Goal: Task Accomplishment & Management: Manage account settings

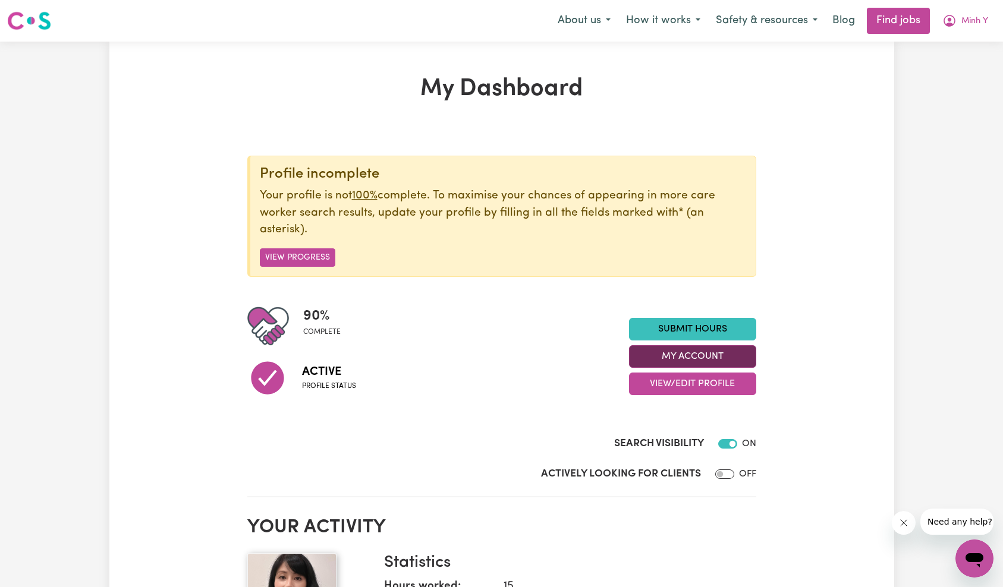
click at [709, 353] on button "My Account" at bounding box center [692, 356] width 127 height 23
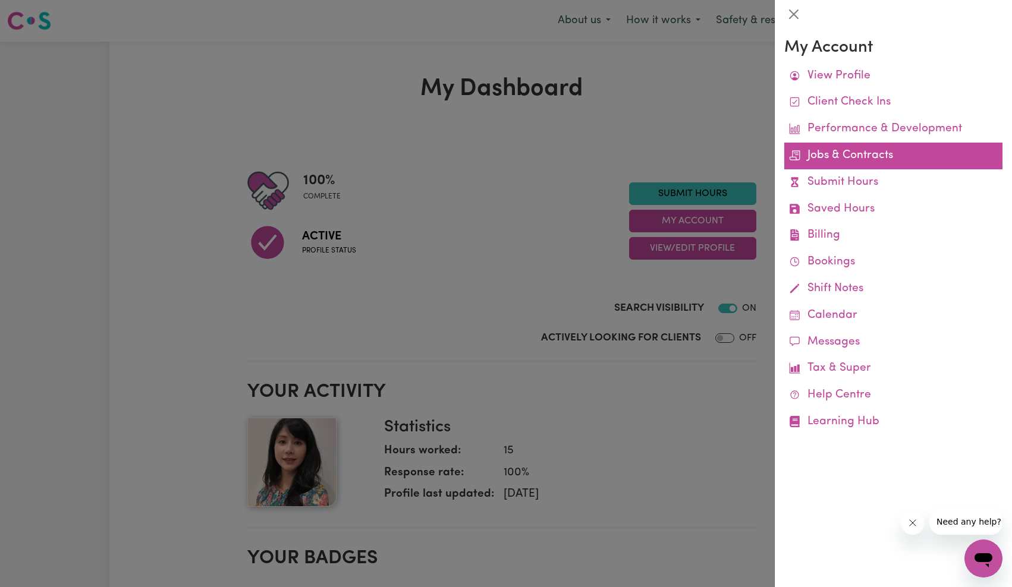
click at [864, 160] on link "Jobs & Contracts" at bounding box center [893, 156] width 218 height 27
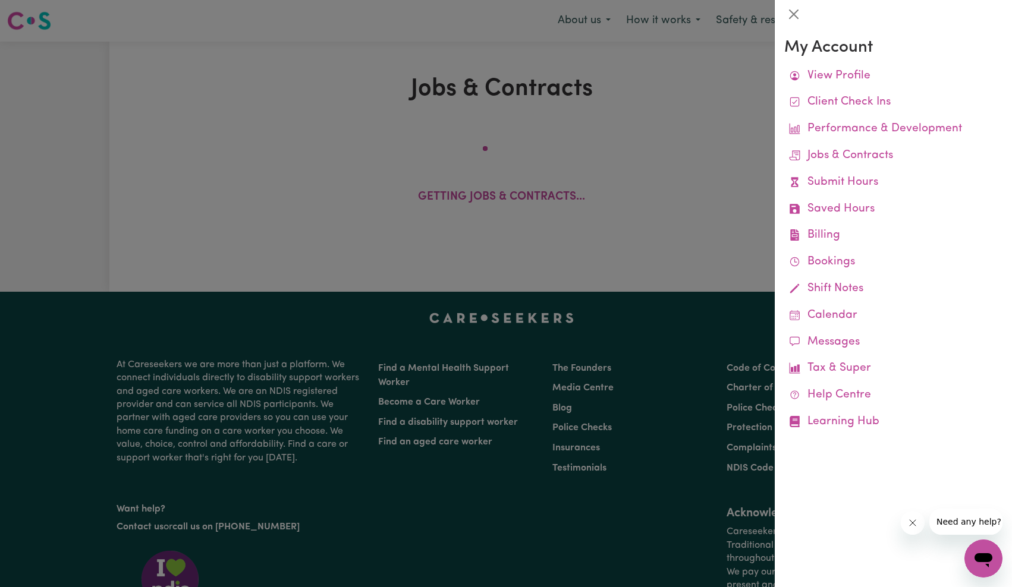
click at [602, 225] on div at bounding box center [506, 293] width 1012 height 587
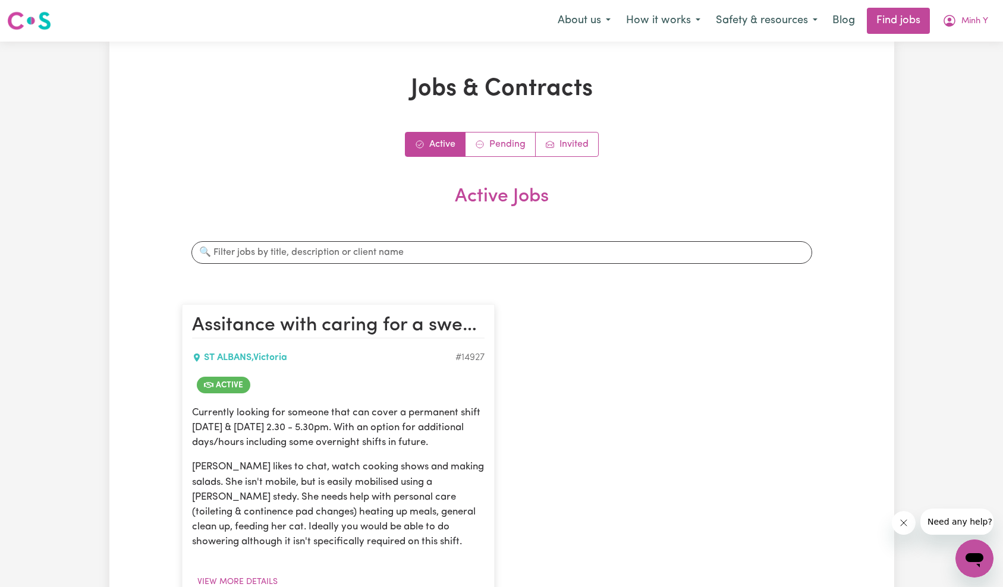
scroll to position [140, 0]
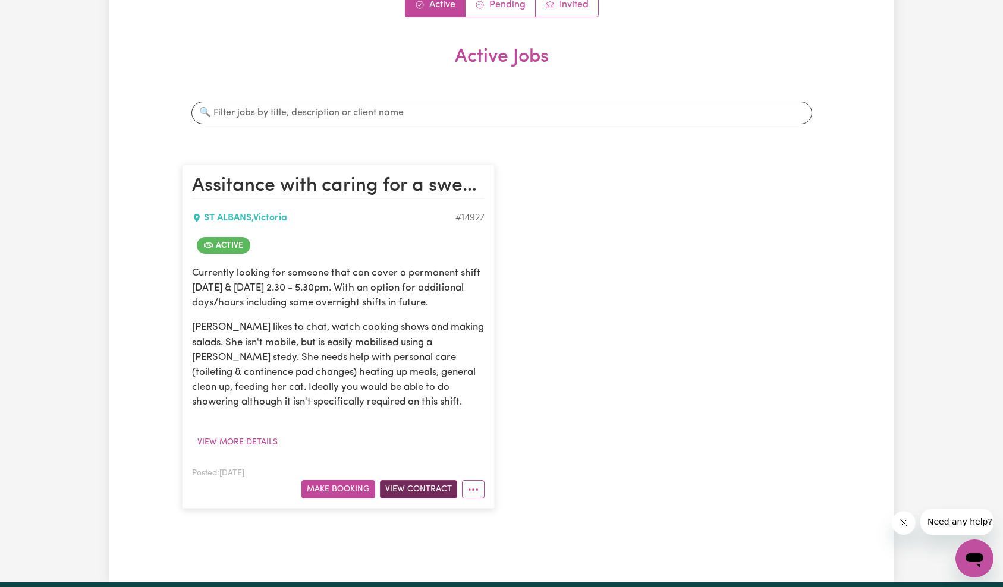
click at [406, 492] on button "View Contract" at bounding box center [418, 489] width 77 height 18
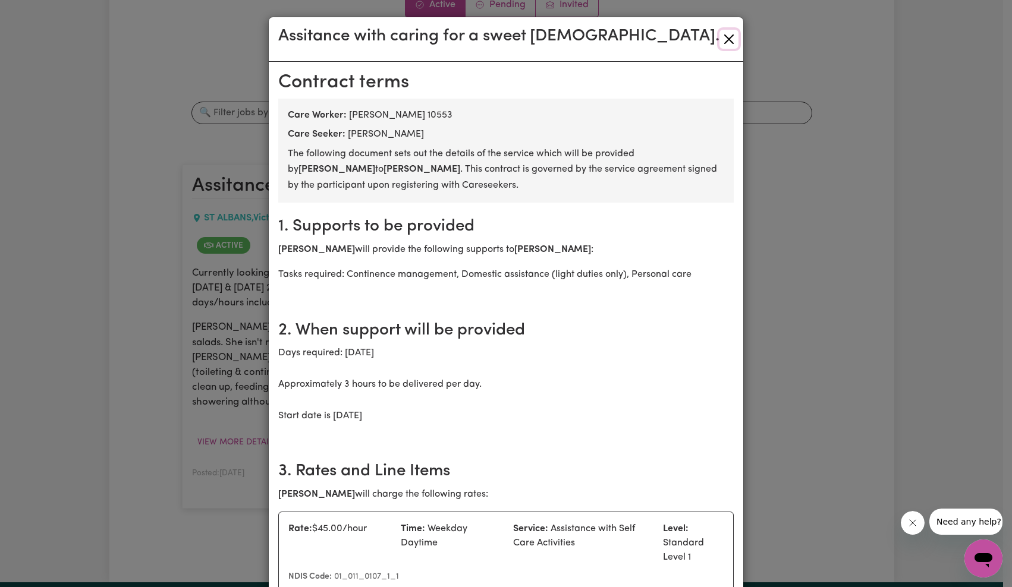
click at [723, 35] on button "Close" at bounding box center [728, 39] width 19 height 19
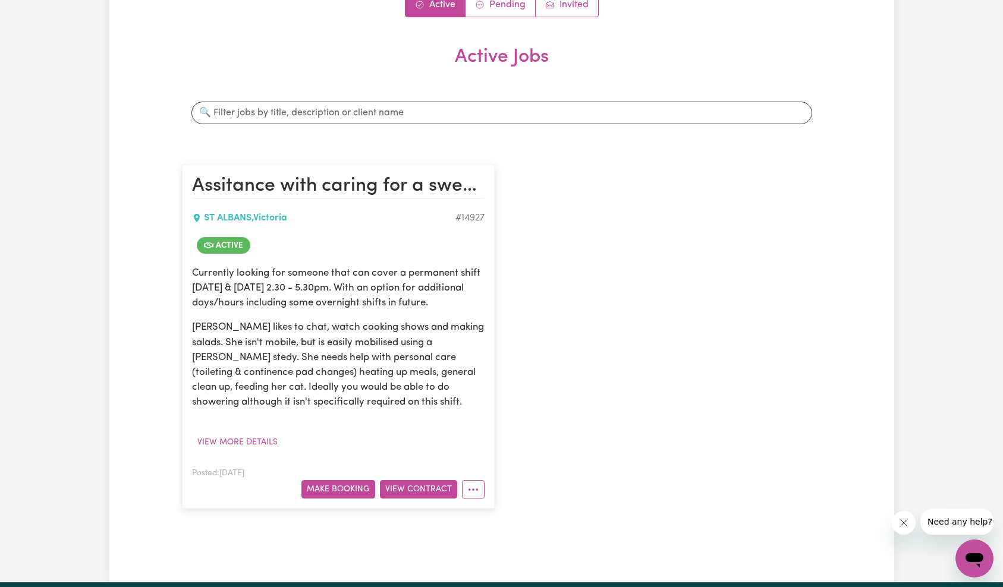
scroll to position [0, 0]
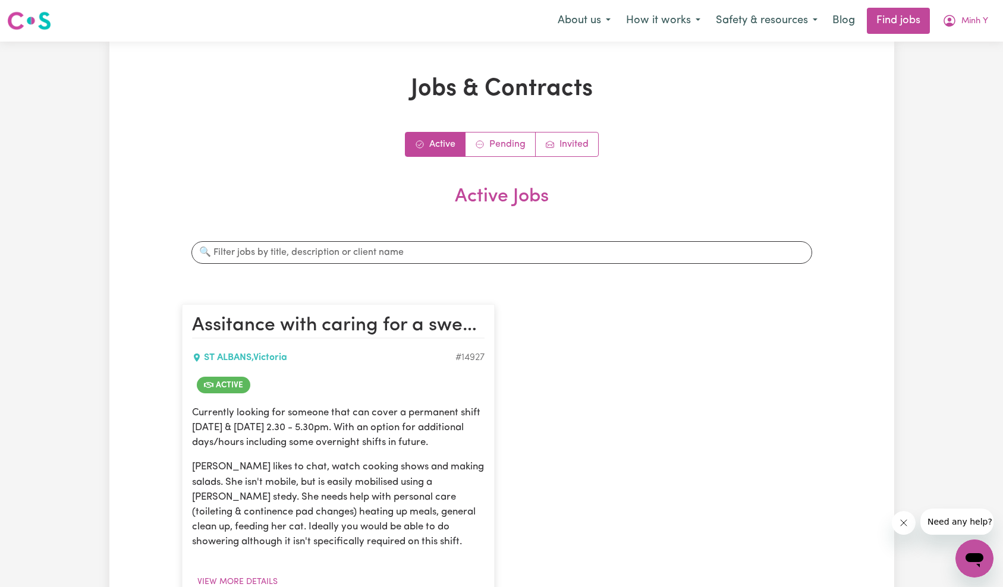
click at [996, 29] on div "Menu About us How it works Safety & resources Blog Find jobs Minh Y" at bounding box center [501, 20] width 1003 height 27
click at [975, 30] on button "Minh Y" at bounding box center [965, 20] width 61 height 25
click at [963, 42] on link "My Account" at bounding box center [948, 46] width 94 height 23
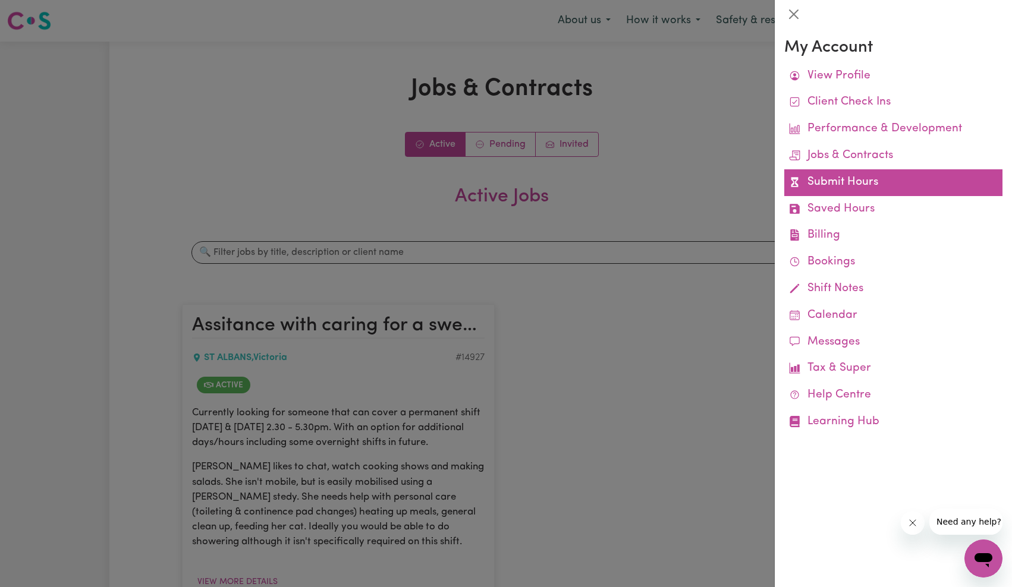
click at [846, 179] on link "Submit Hours" at bounding box center [893, 182] width 218 height 27
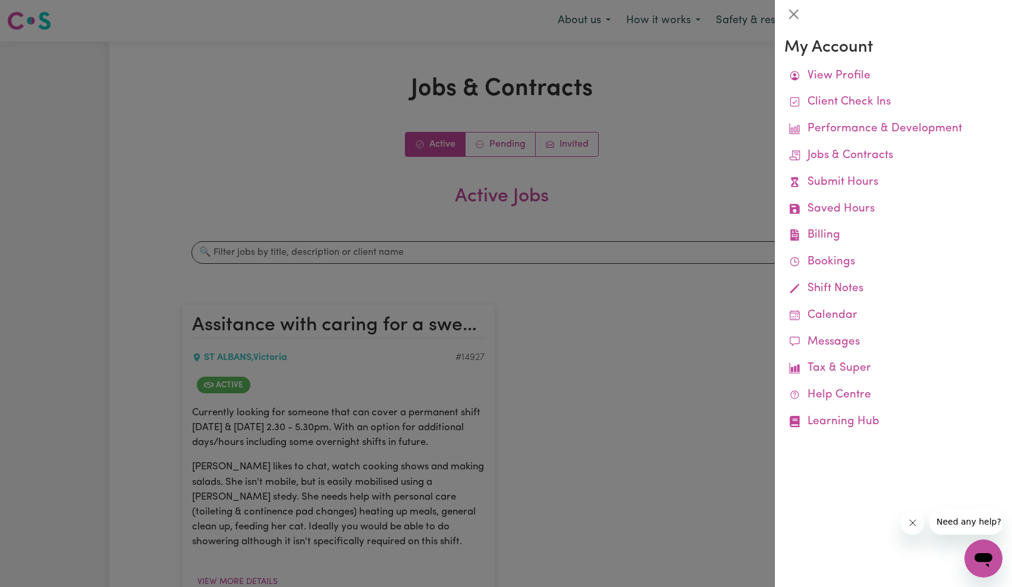
click at [659, 118] on div at bounding box center [506, 293] width 1012 height 587
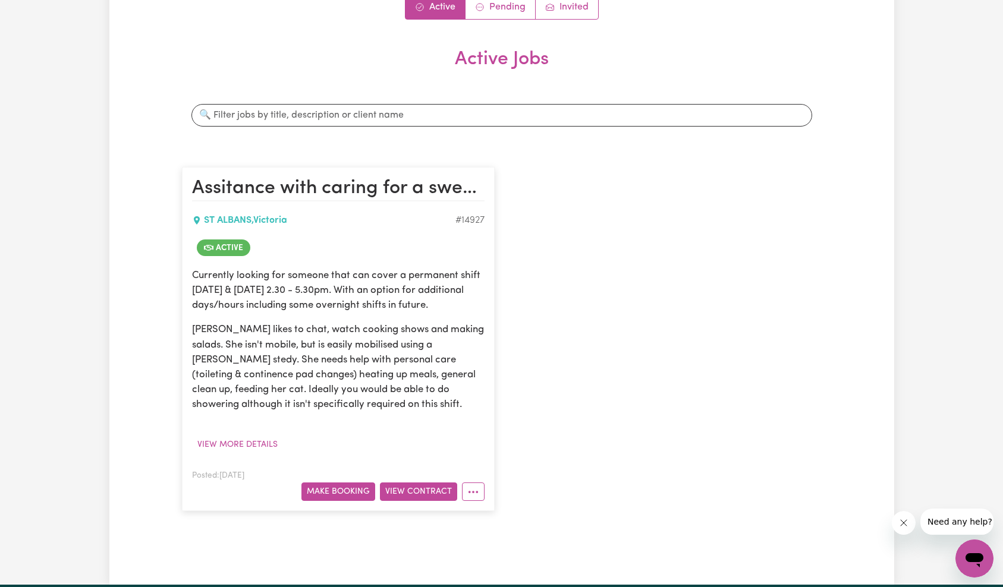
scroll to position [114, 0]
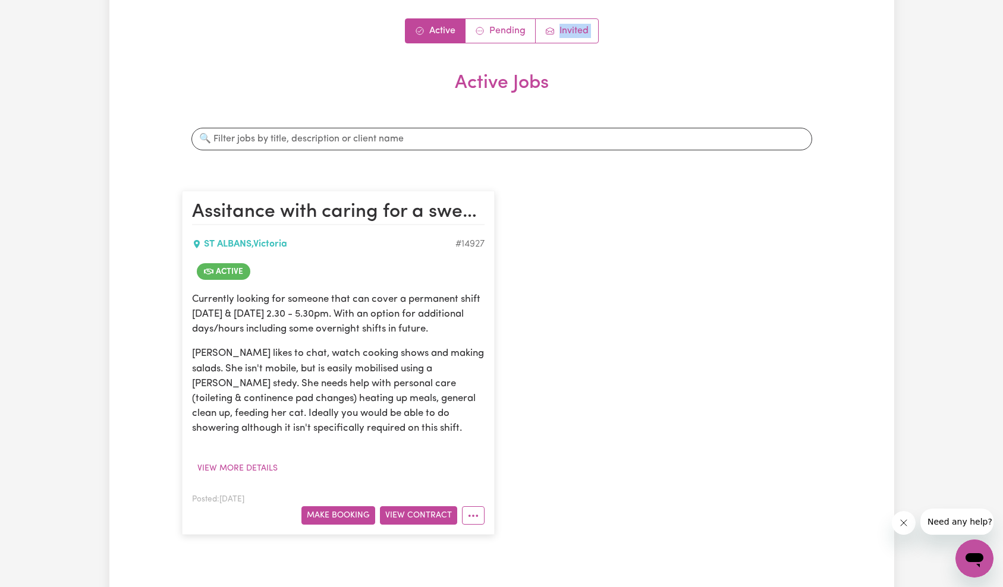
click at [502, 43] on div "Active Pending Invited Active Jobs Search jobs Assitance with caring for a swee…" at bounding box center [502, 282] width 640 height 529
click at [504, 34] on link "Pending" at bounding box center [501, 31] width 70 height 24
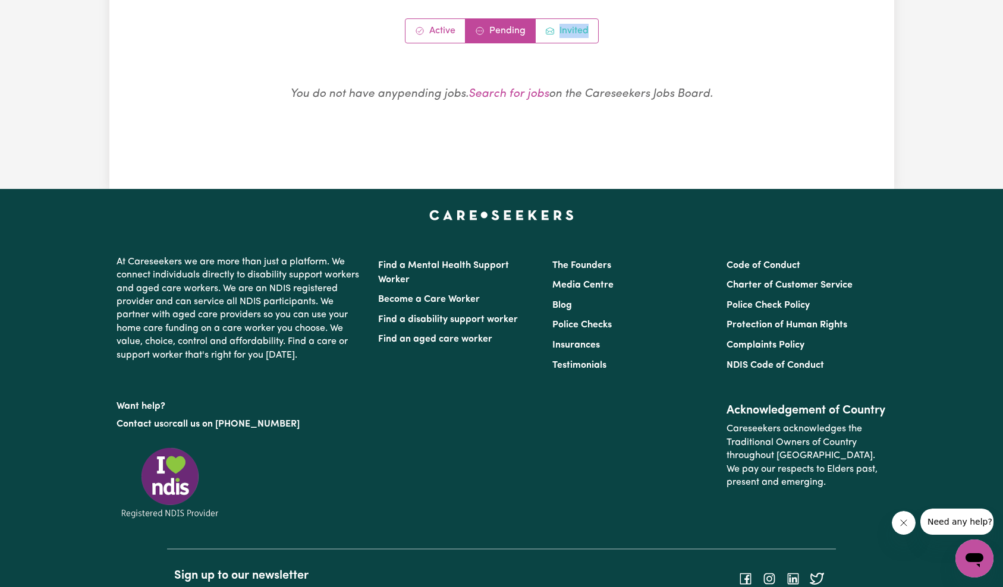
click at [568, 34] on link "Invited" at bounding box center [567, 31] width 62 height 24
click at [425, 37] on link "Active" at bounding box center [436, 31] width 60 height 24
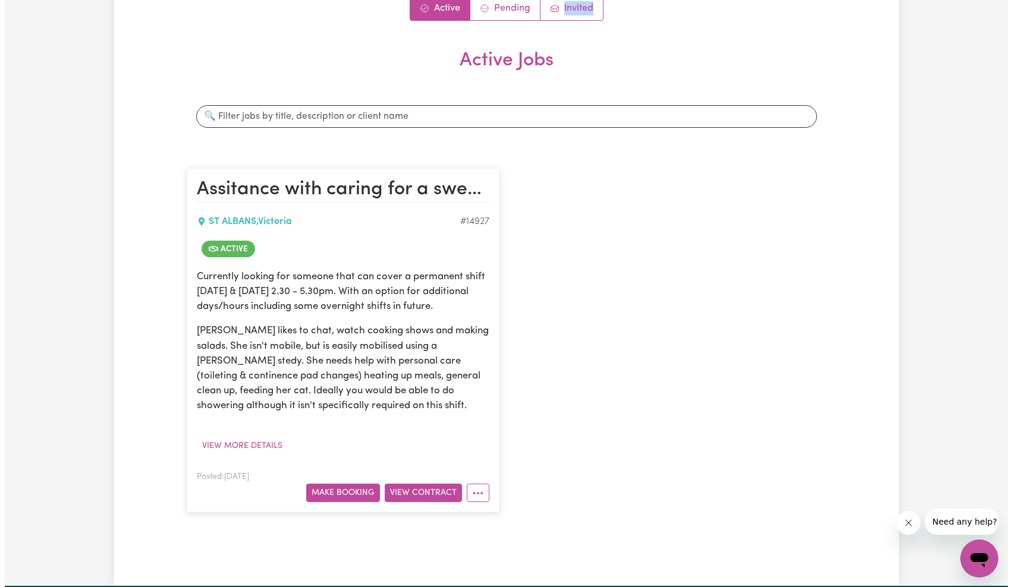
scroll to position [0, 0]
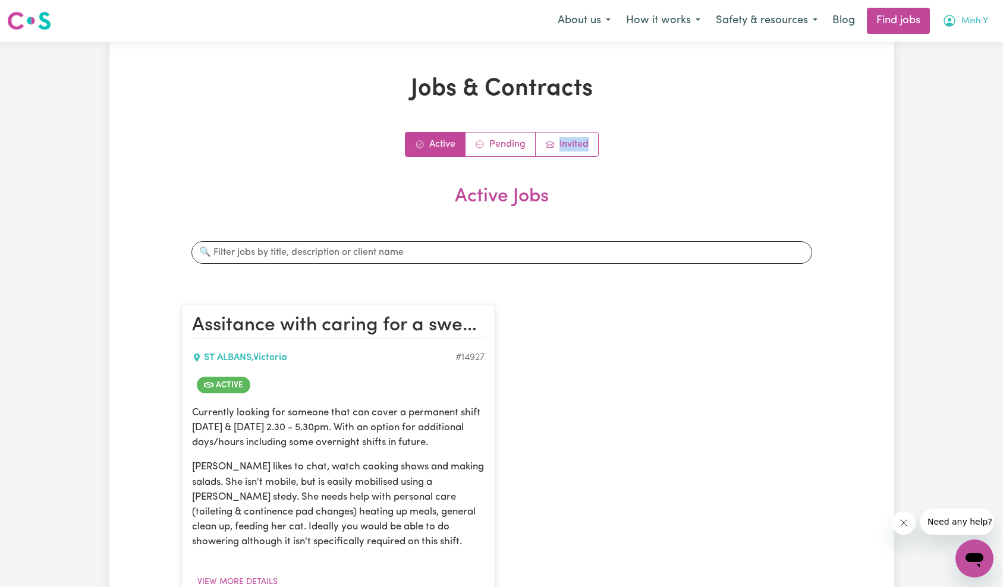
click at [976, 24] on span "Minh Y" at bounding box center [974, 21] width 27 height 13
click at [969, 40] on link "My Account" at bounding box center [948, 46] width 94 height 23
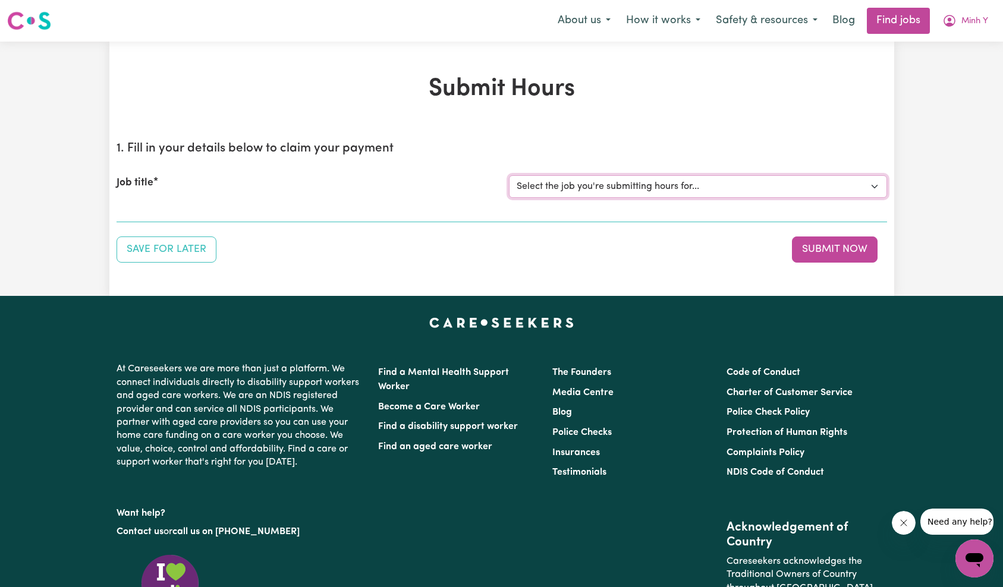
click at [603, 186] on select "Select the job you're submitting hours for..." at bounding box center [698, 186] width 378 height 23
click at [951, 17] on icon "My Account" at bounding box center [949, 21] width 14 height 14
click at [954, 63] on link "My Dashboard" at bounding box center [948, 68] width 94 height 23
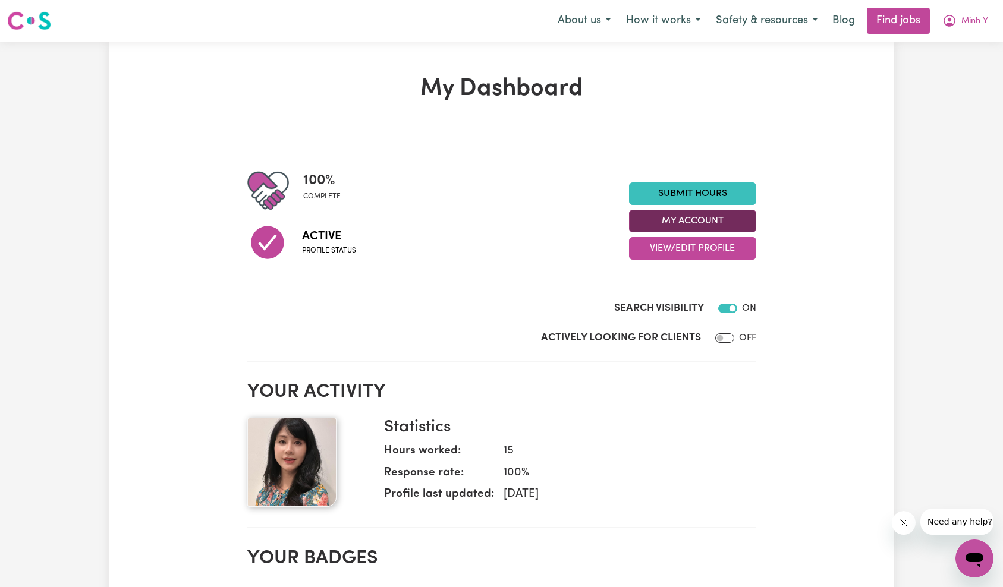
click at [687, 222] on button "My Account" at bounding box center [692, 221] width 127 height 23
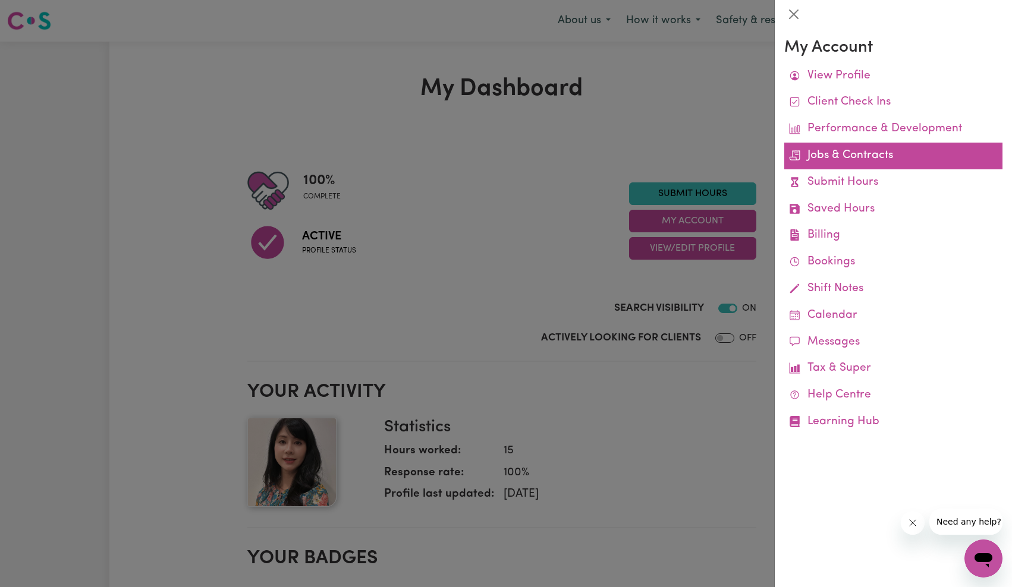
click at [880, 149] on link "Jobs & Contracts" at bounding box center [893, 156] width 218 height 27
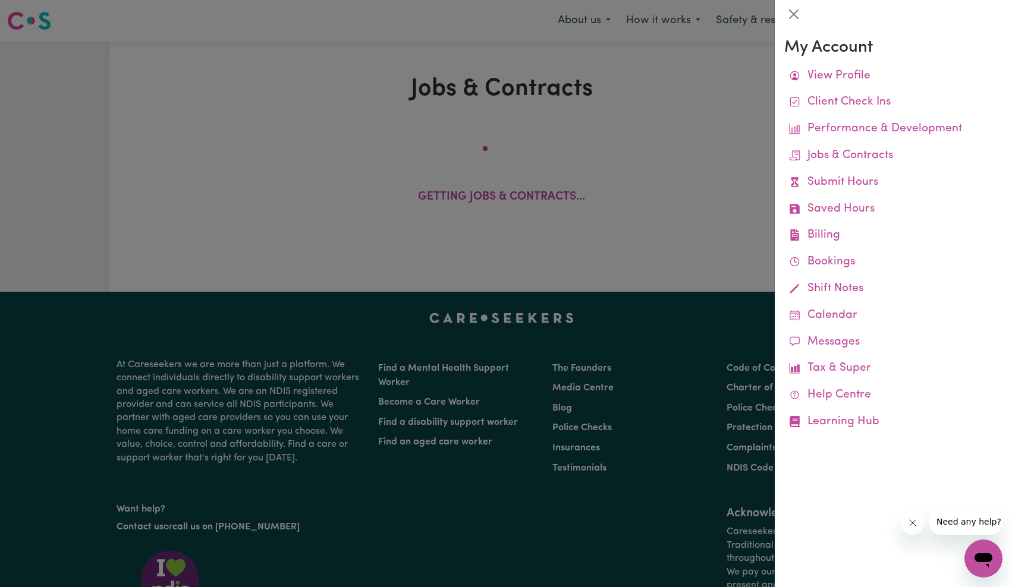
click at [568, 140] on div at bounding box center [506, 293] width 1012 height 587
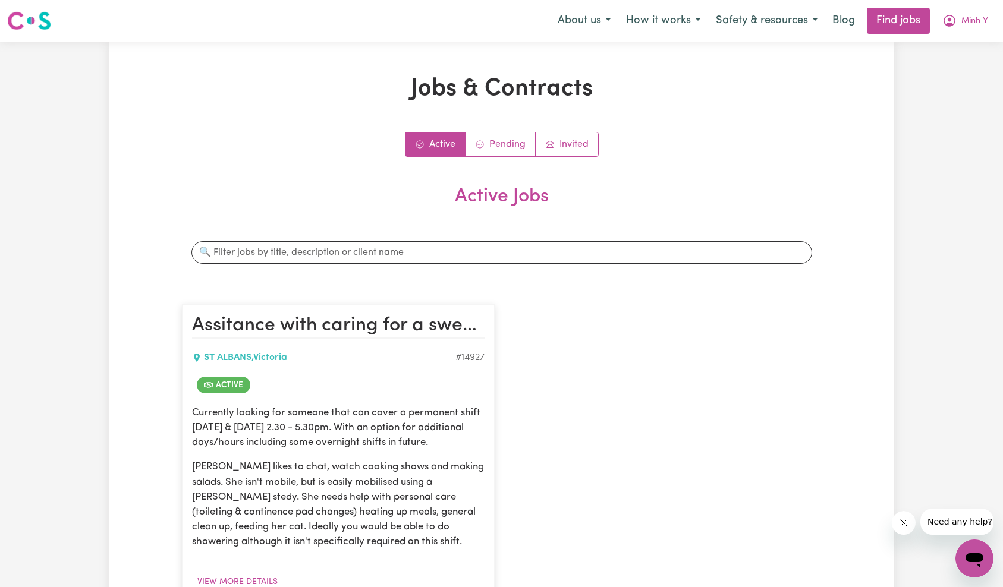
scroll to position [206, 0]
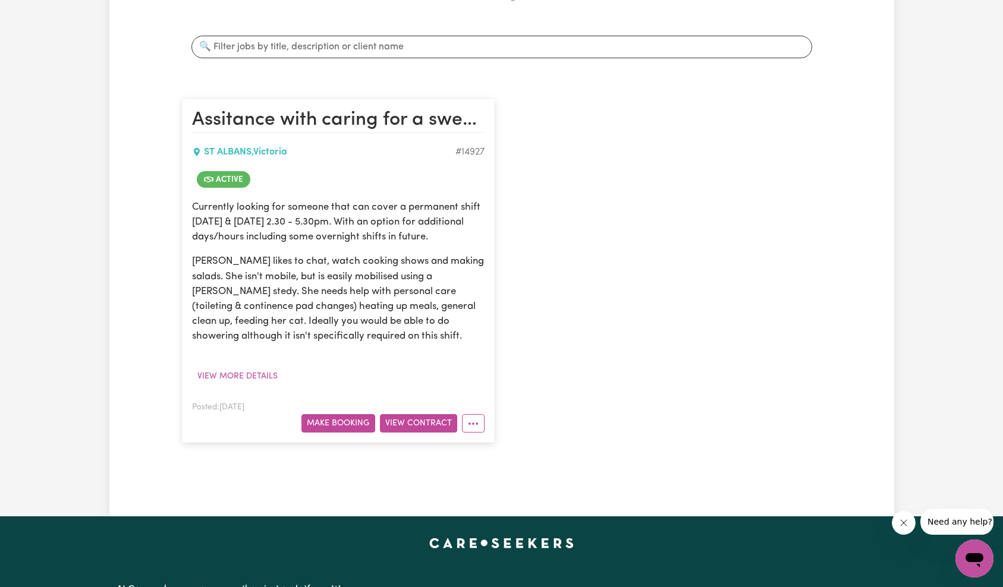
click at [471, 149] on div "# 14927" at bounding box center [469, 152] width 29 height 14
copy div "14927"
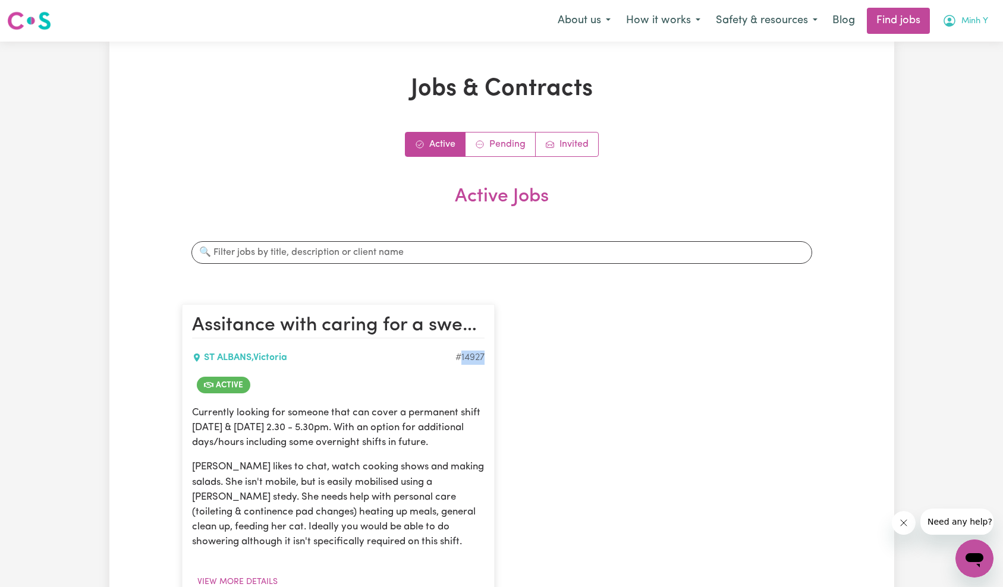
click at [974, 24] on span "Minh Y" at bounding box center [974, 21] width 27 height 13
click at [957, 86] on link "Logout" at bounding box center [948, 91] width 94 height 23
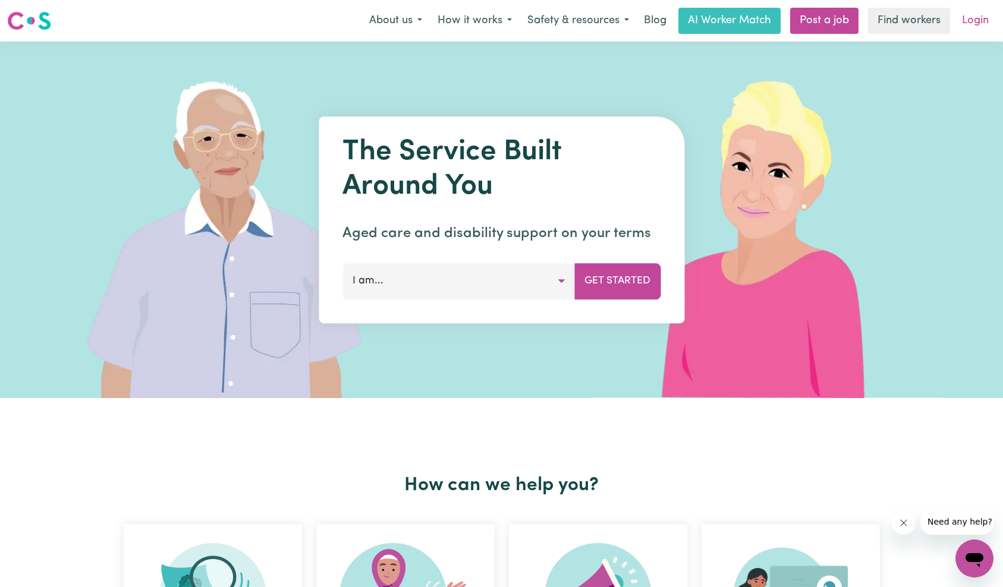
click at [977, 32] on link "Login" at bounding box center [975, 21] width 41 height 26
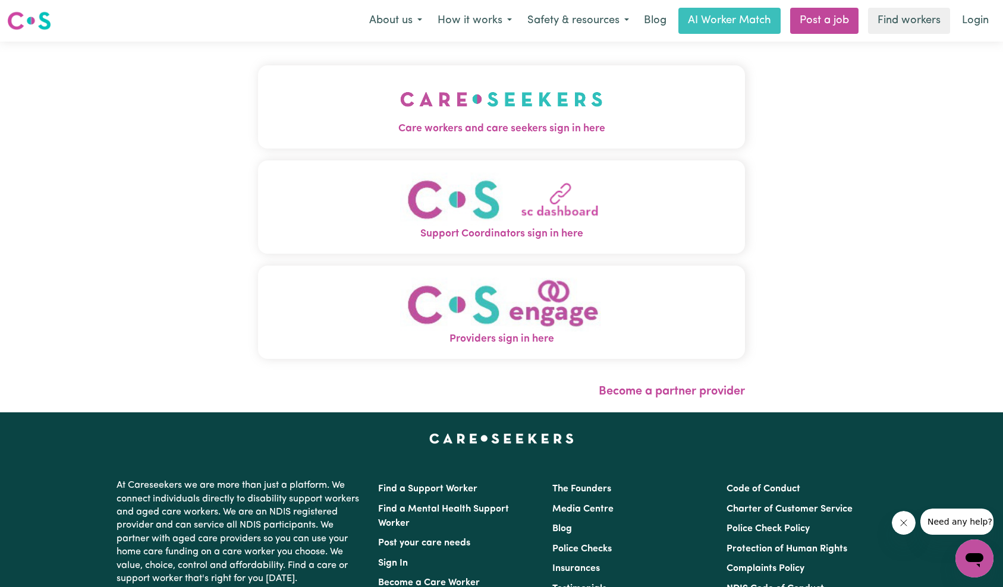
click at [400, 107] on img "Care workers and care seekers sign in here" at bounding box center [501, 99] width 203 height 44
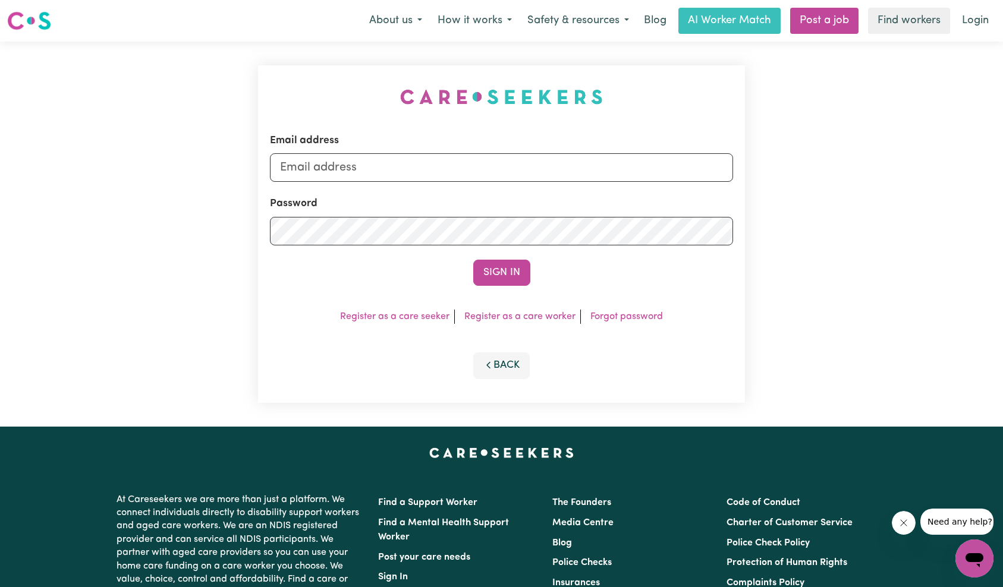
click at [572, 184] on form "Email address Password Sign In" at bounding box center [502, 209] width 464 height 153
click at [573, 171] on input "Email address" at bounding box center [502, 167] width 464 height 29
type input "[EMAIL_ADDRESS][DOMAIN_NAME]"
click at [503, 266] on button "Sign In" at bounding box center [501, 273] width 57 height 26
